Goal: Transaction & Acquisition: Purchase product/service

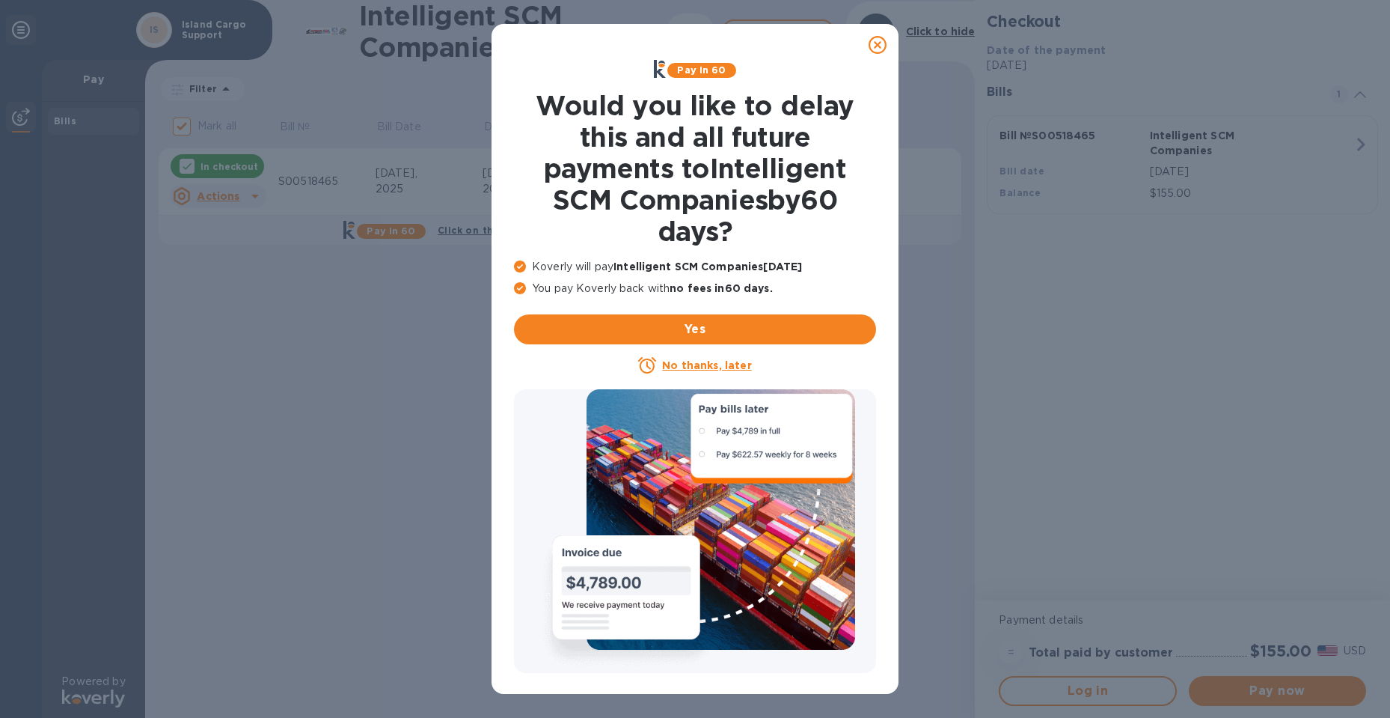
click at [865, 43] on div at bounding box center [878, 45] width 30 height 30
click at [888, 52] on div at bounding box center [878, 45] width 30 height 30
click at [874, 46] on icon at bounding box center [878, 45] width 18 height 18
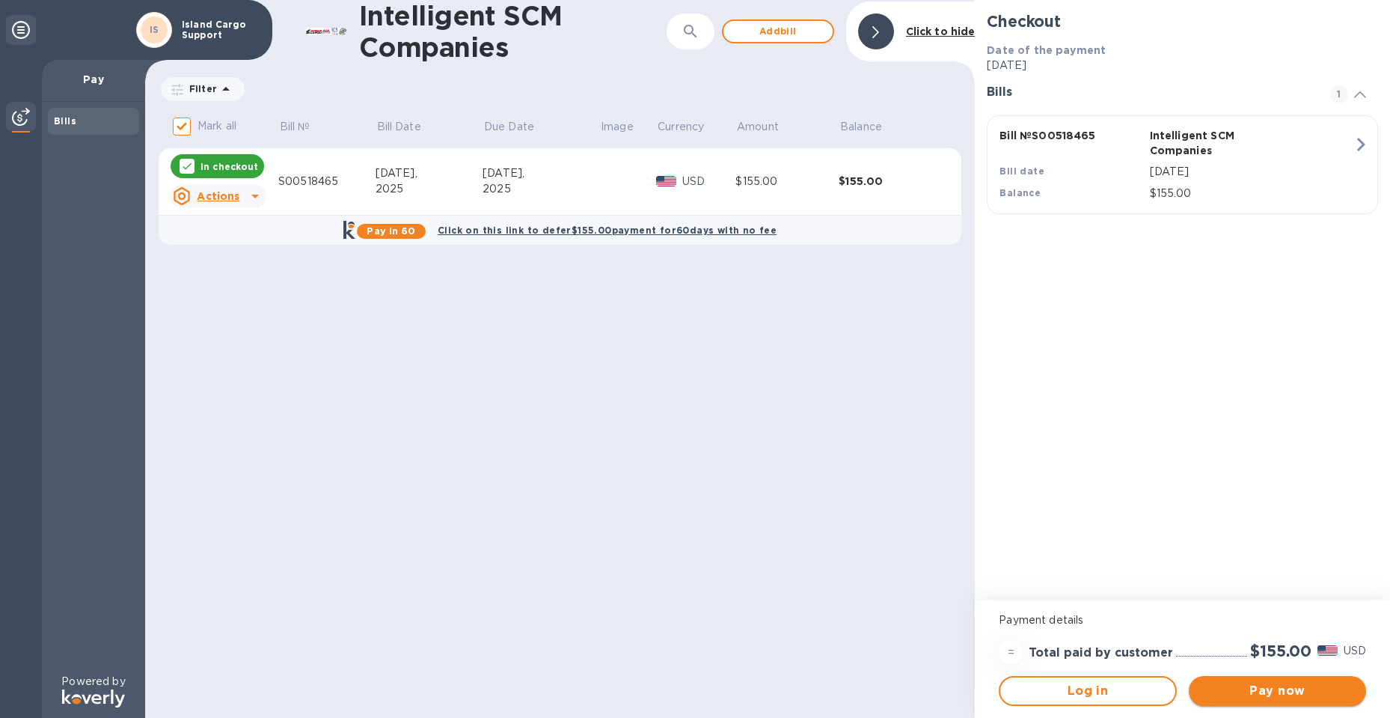
click at [1333, 692] on span "Pay now" at bounding box center [1277, 691] width 153 height 18
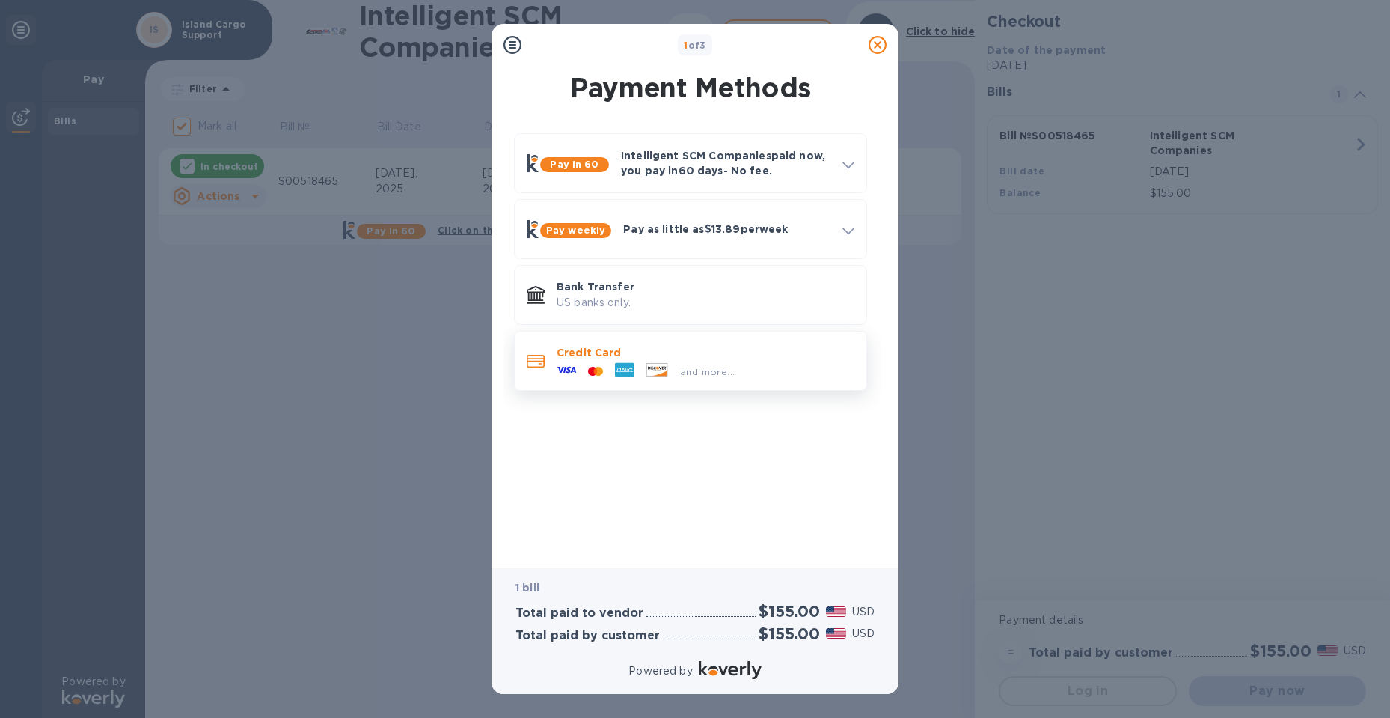
click at [813, 361] on div "and more..." at bounding box center [706, 368] width 298 height 16
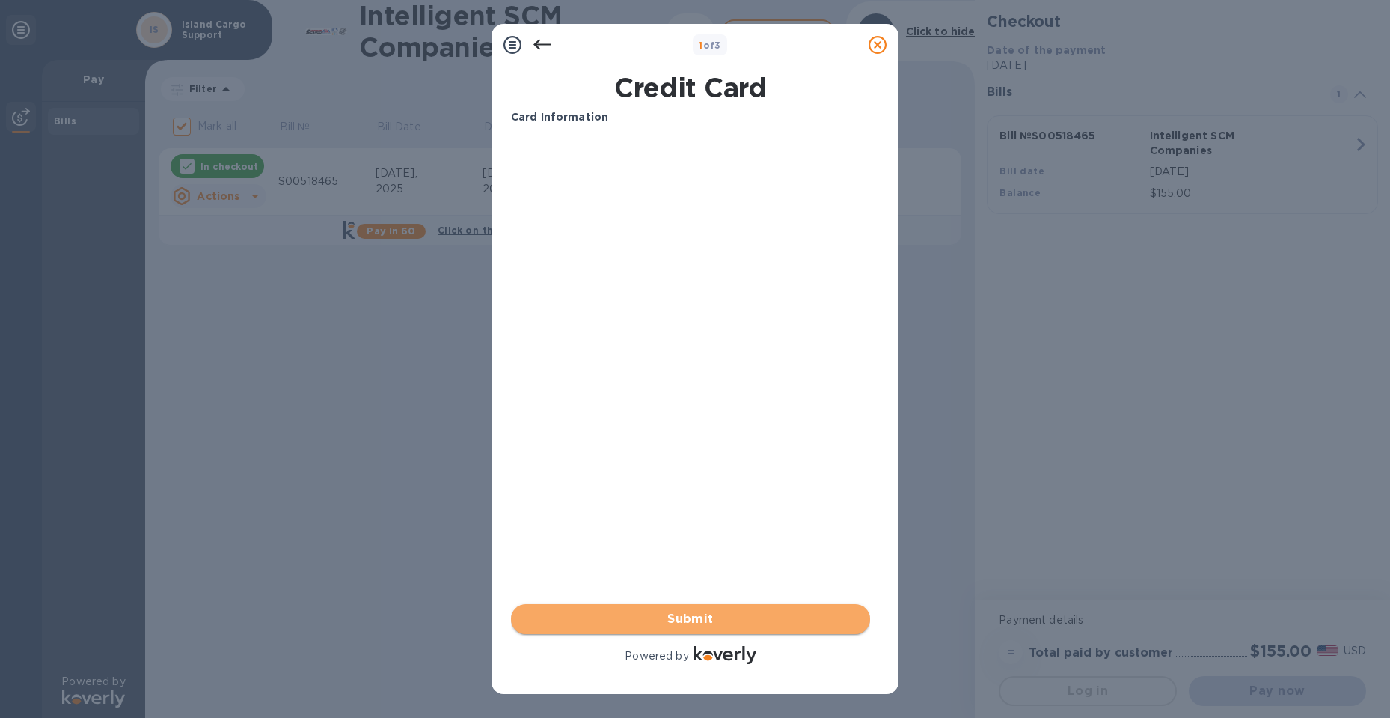
click at [710, 617] on span "Submit" at bounding box center [690, 619] width 335 height 18
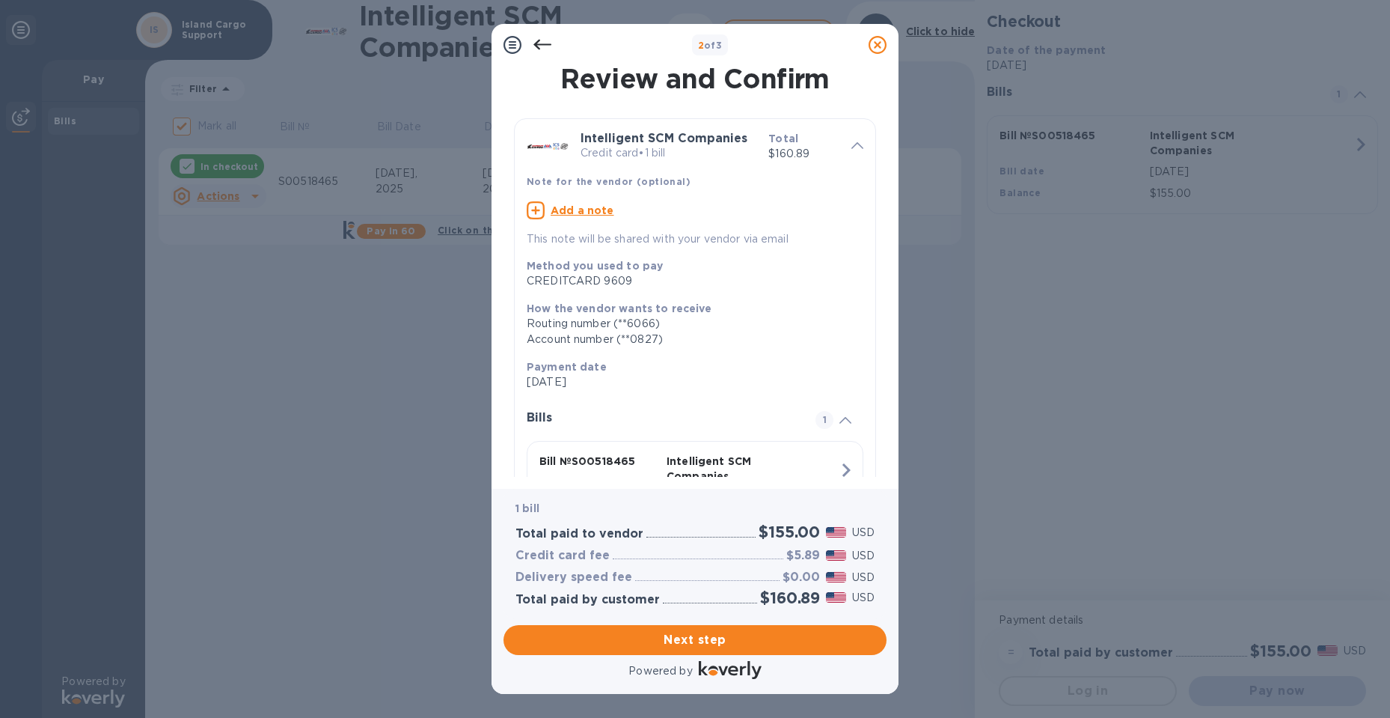
click at [754, 658] on div at bounding box center [730, 671] width 69 height 27
click at [757, 654] on button "Next step" at bounding box center [695, 640] width 383 height 30
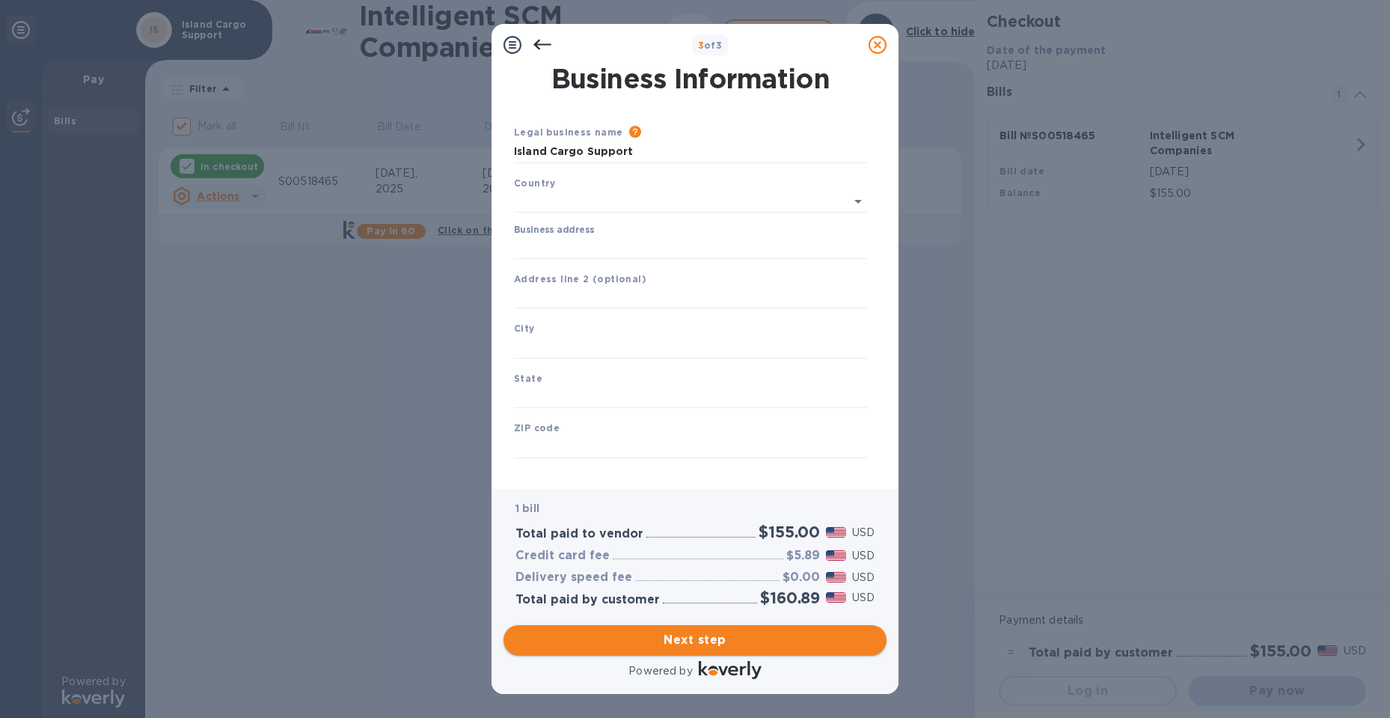
type input "[GEOGRAPHIC_DATA]"
click at [607, 260] on div "Business address" at bounding box center [690, 239] width 365 height 46
click at [610, 247] on input "Business address" at bounding box center [690, 244] width 353 height 22
type input "[STREET_ADDRESS][PERSON_NAME]"
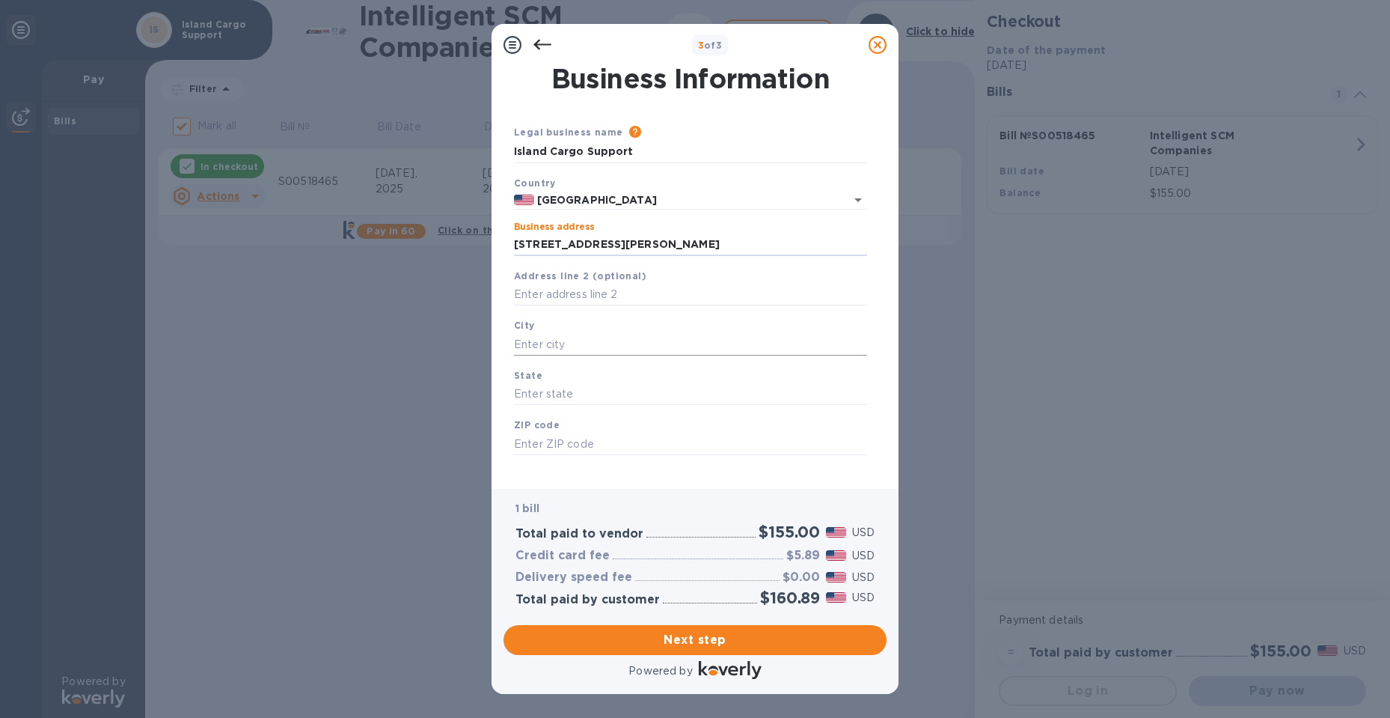
click at [570, 337] on input "text" at bounding box center [690, 344] width 353 height 22
type input "hawthorne"
type input "[US_STATE]"
type input "90250"
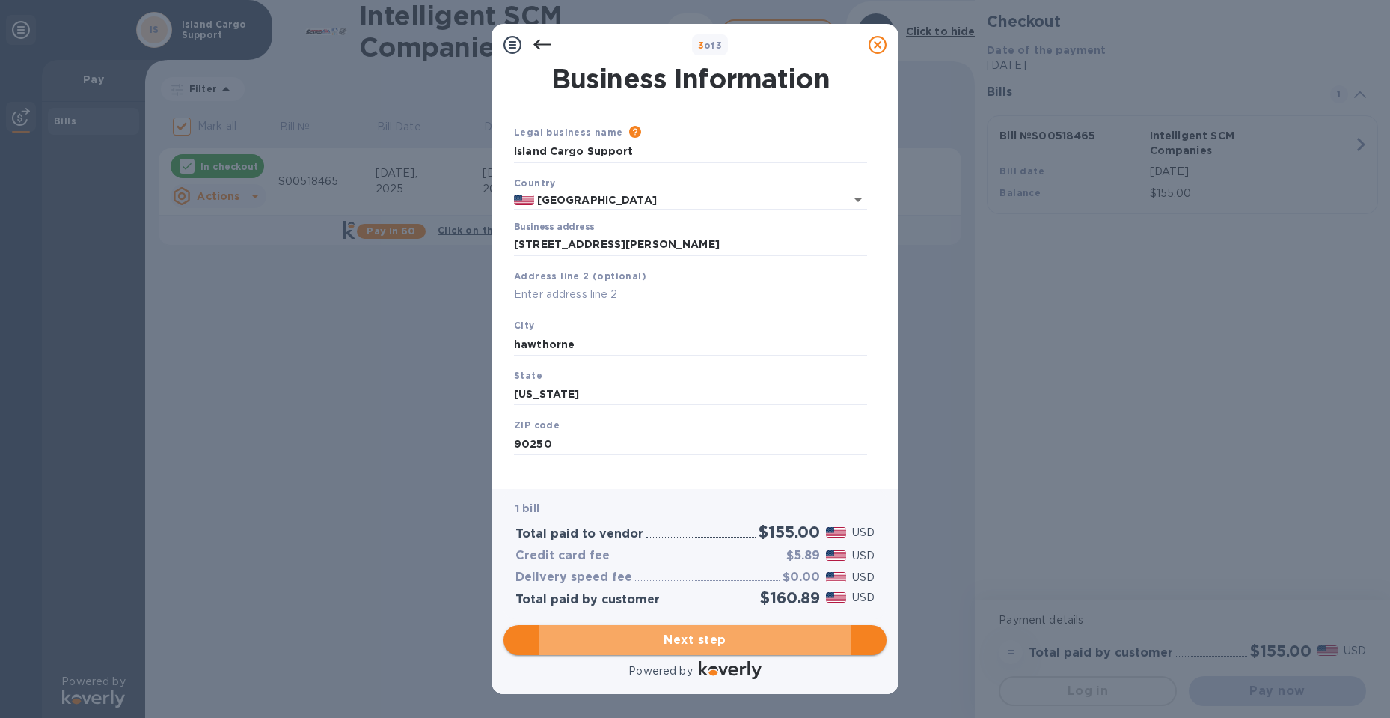
click at [810, 642] on span "Next step" at bounding box center [695, 640] width 359 height 18
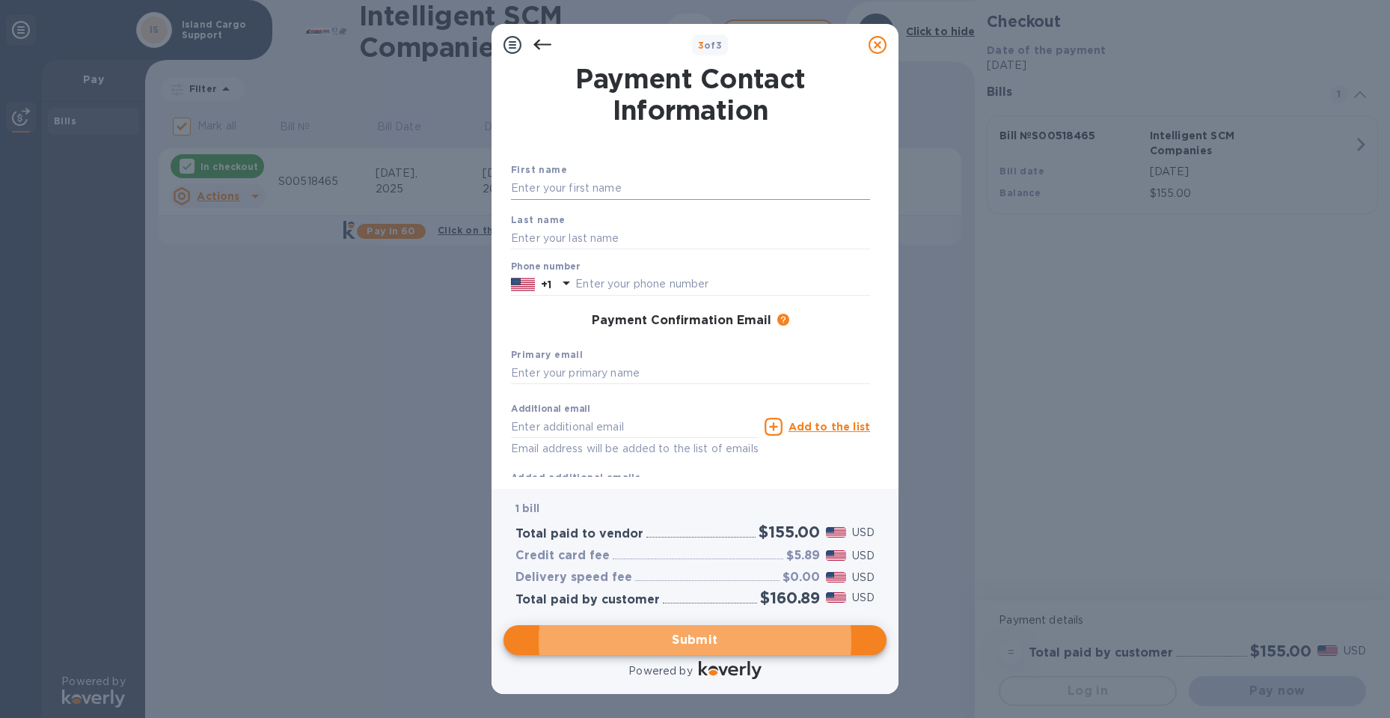
click at [619, 181] on input "text" at bounding box center [690, 188] width 359 height 22
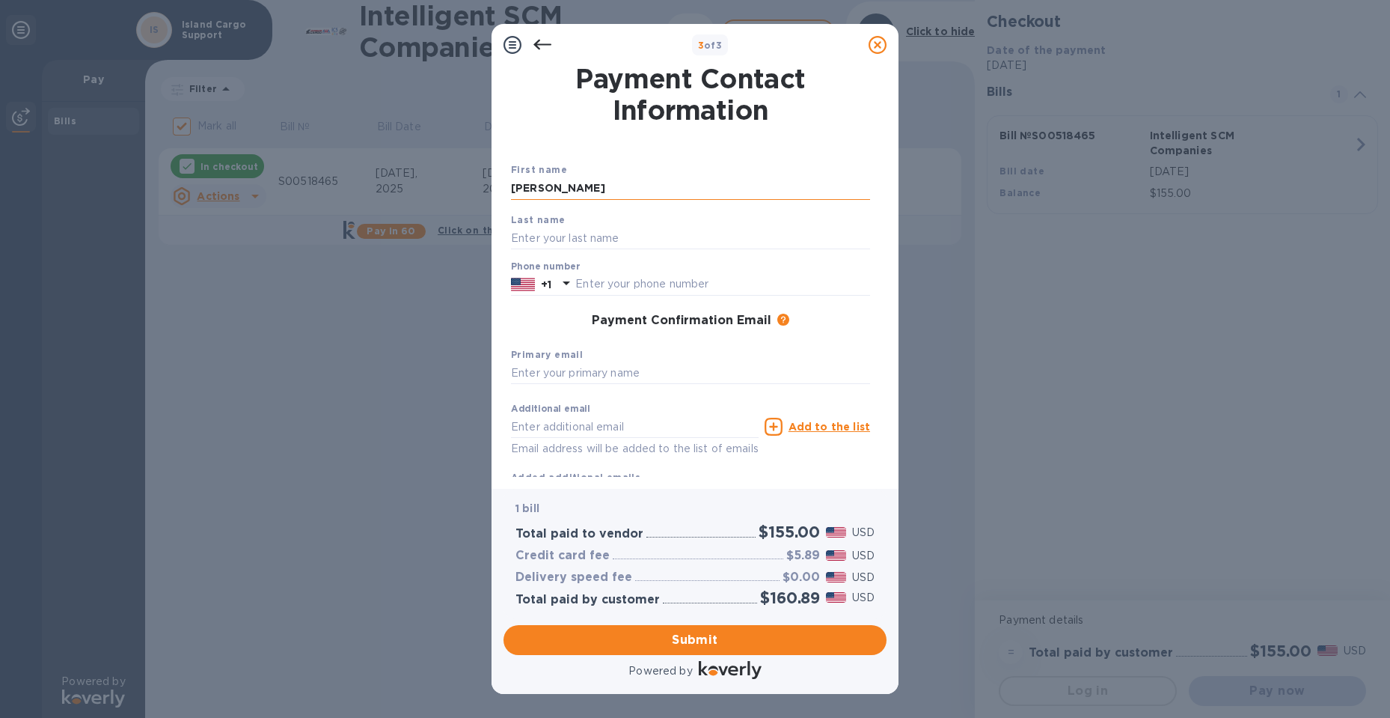
type input "[PERSON_NAME]"
type input "[PERSON_NAME] [PERSON_NAME]"
type input "8087403558"
click at [580, 373] on input "text" at bounding box center [690, 373] width 359 height 22
paste input "[EMAIL_ADDRESS][DOMAIN_NAME]"
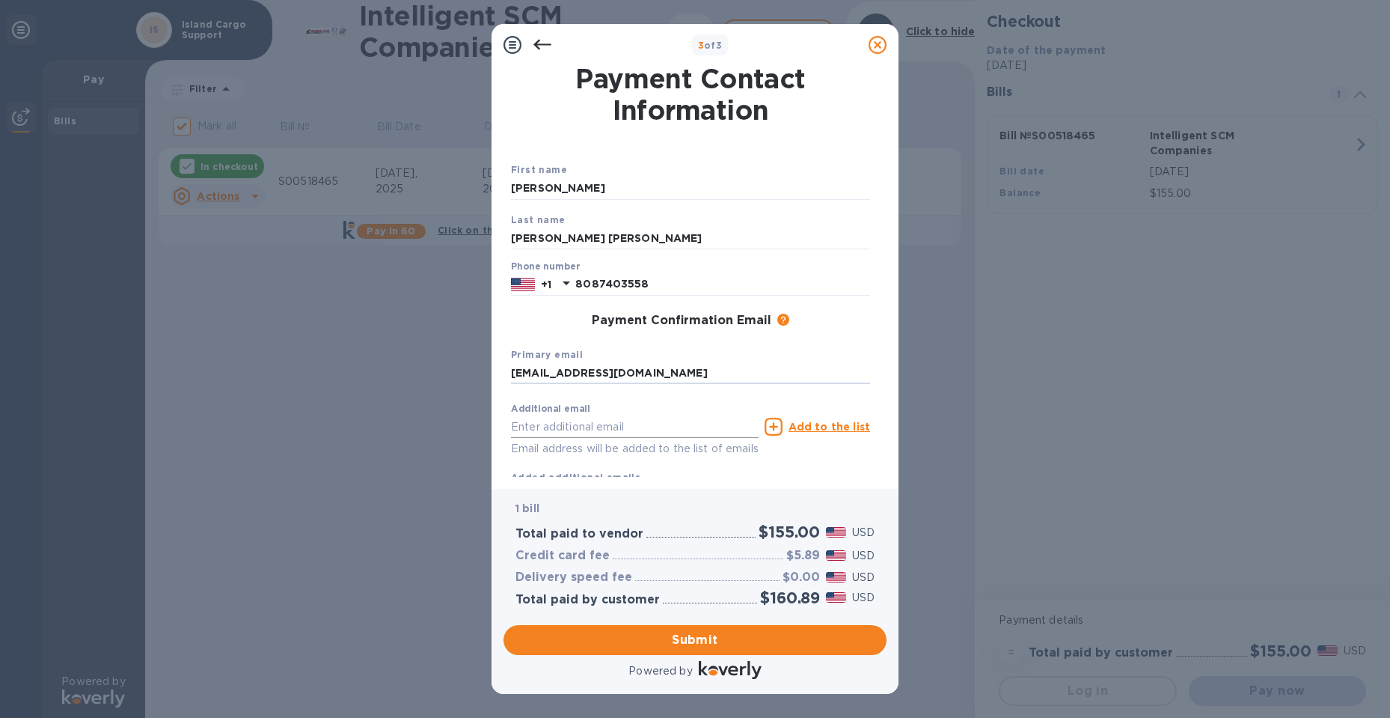
type input "[EMAIL_ADDRESS][DOMAIN_NAME]"
click at [599, 428] on input "text" at bounding box center [635, 426] width 248 height 22
type input "[PERSON_NAME][EMAIL_ADDRESS][PERSON_NAME][DOMAIN_NAME]"
click button "Submit" at bounding box center [0, 0] width 0 height 0
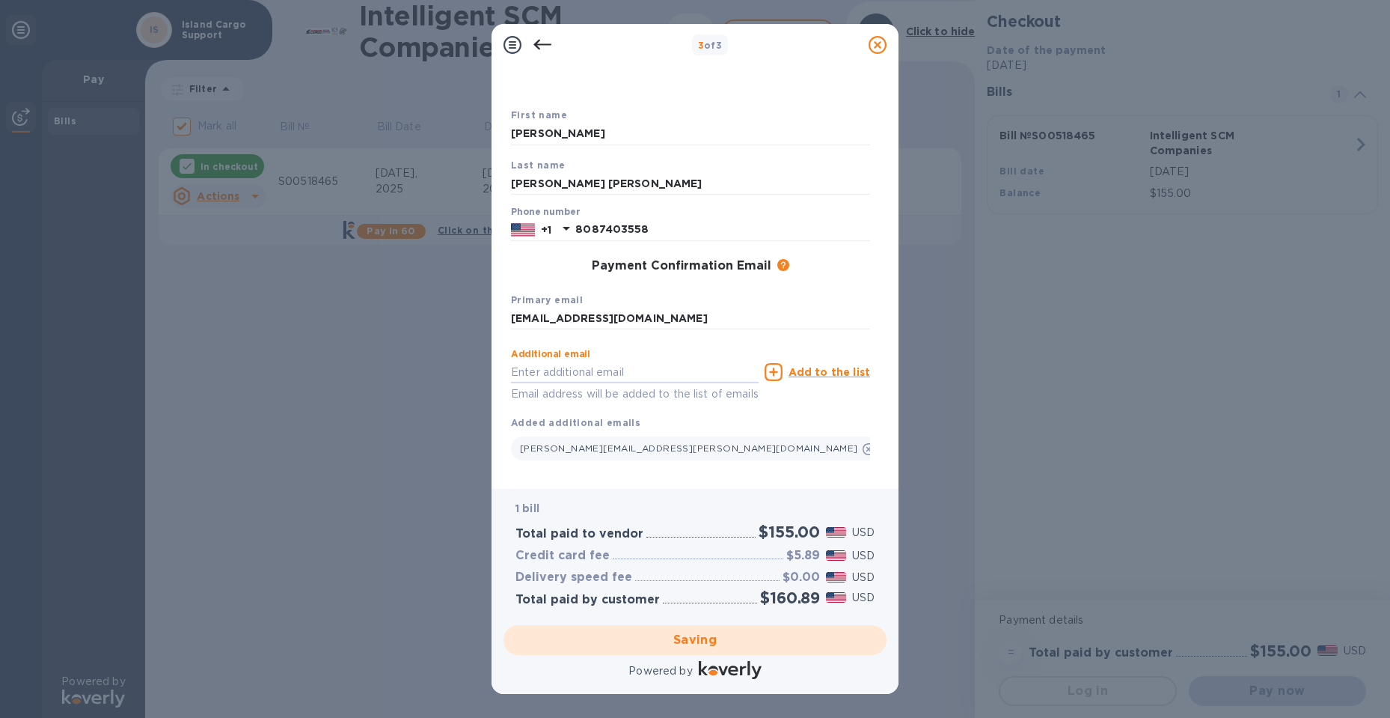
scroll to position [75, 0]
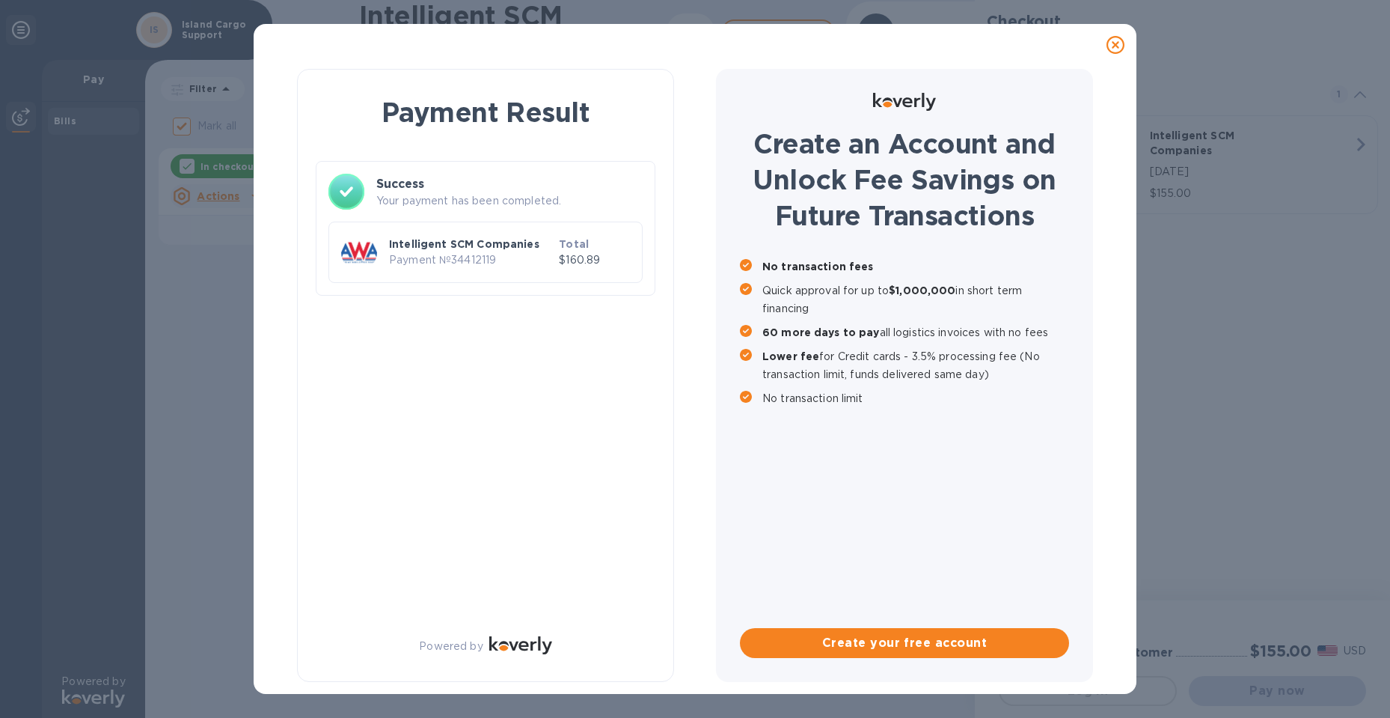
checkbox input "false"
